Goal: Information Seeking & Learning: Find specific page/section

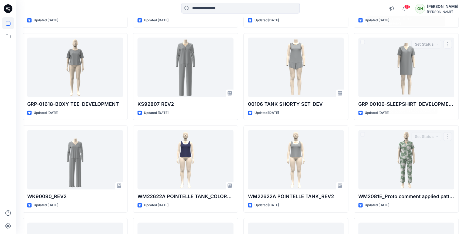
scroll to position [2556, 0]
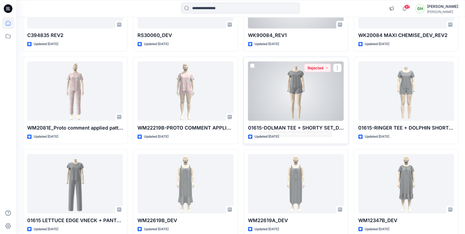
scroll to position [4568, 0]
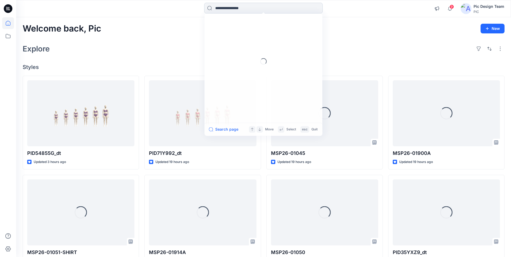
click at [266, 8] on input at bounding box center [263, 8] width 119 height 11
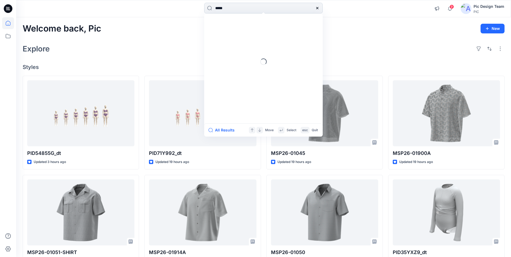
type input "*****"
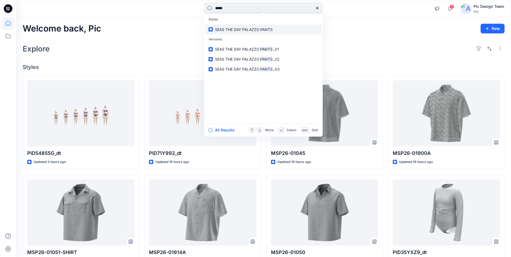
click at [258, 32] on span "SEAS THE DAY PALAZZO" at bounding box center [237, 29] width 44 height 5
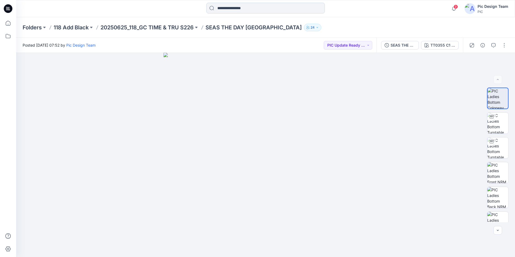
click at [233, 9] on input at bounding box center [265, 8] width 119 height 11
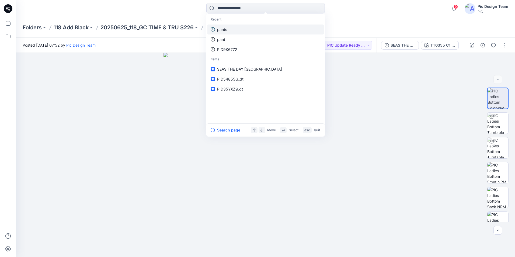
click at [225, 30] on p "pants" at bounding box center [222, 30] width 10 height 6
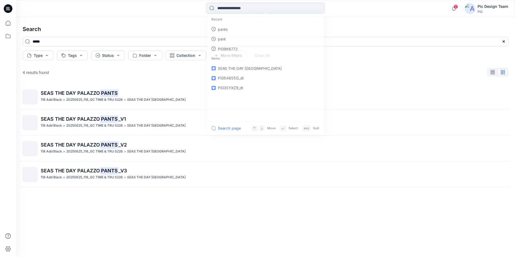
click at [257, 7] on input at bounding box center [265, 8] width 119 height 11
type input "******"
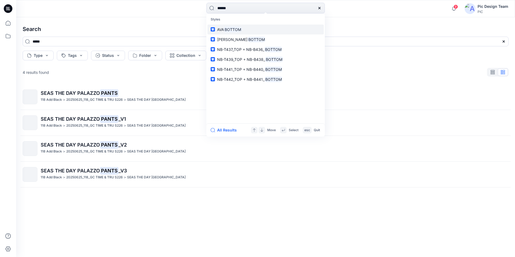
click at [244, 27] on link "AVA BOTTOM" at bounding box center [266, 30] width 116 height 10
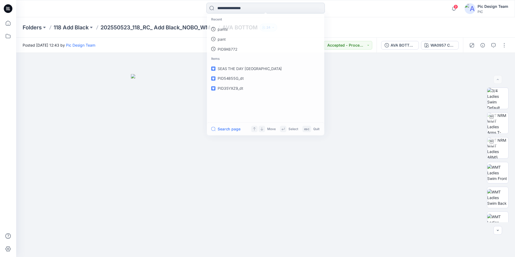
click at [236, 6] on input at bounding box center [265, 8] width 119 height 11
click at [234, 28] on link "bottom" at bounding box center [266, 30] width 116 height 10
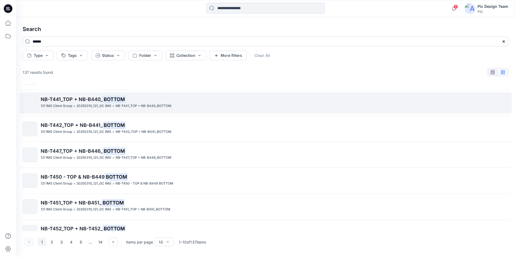
scroll to position [112, 0]
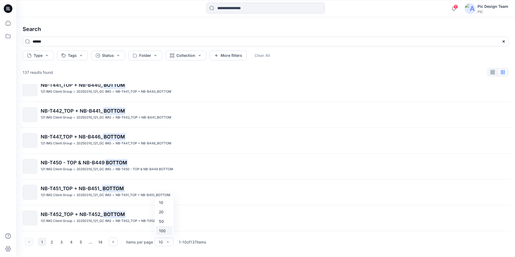
click at [165, 231] on div "100" at bounding box center [164, 230] width 17 height 9
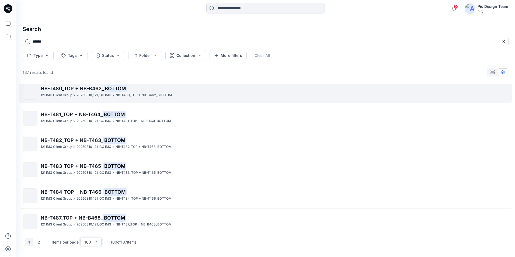
scroll to position [839, 0]
